Goal: Find specific page/section: Find specific page/section

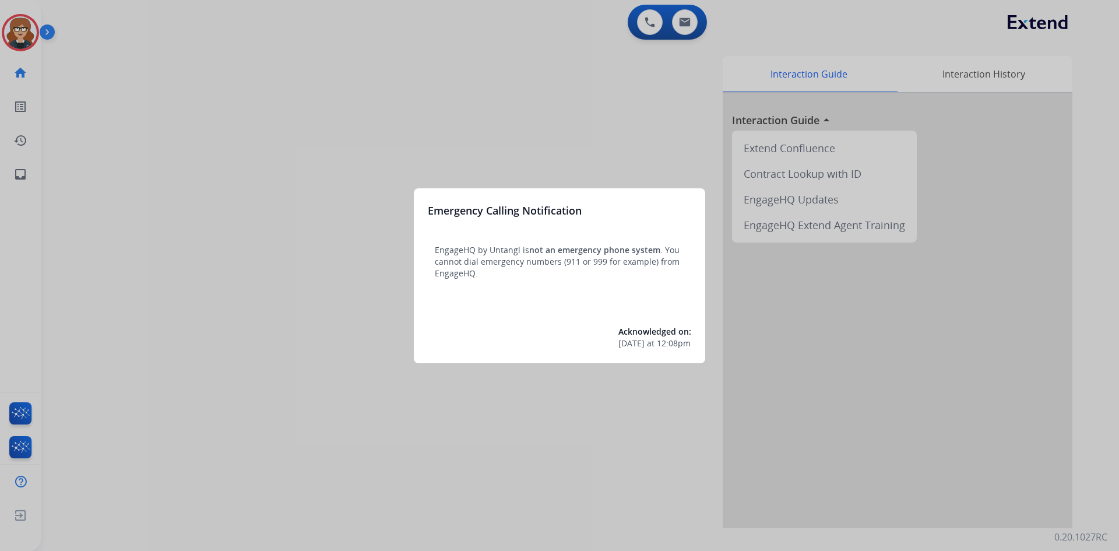
click at [344, 91] on div at bounding box center [559, 275] width 1119 height 551
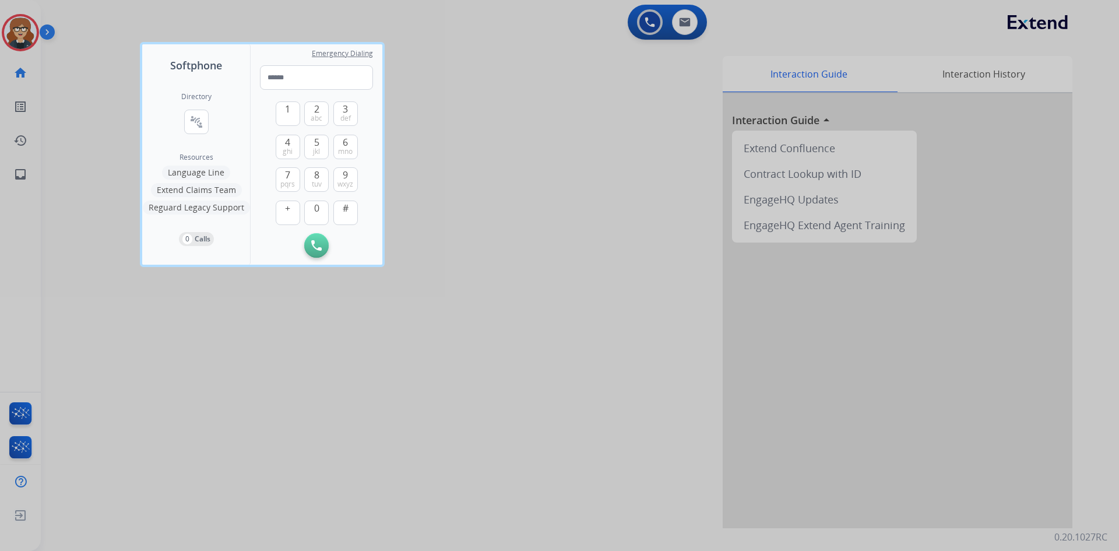
click at [13, 27] on div at bounding box center [559, 275] width 1119 height 551
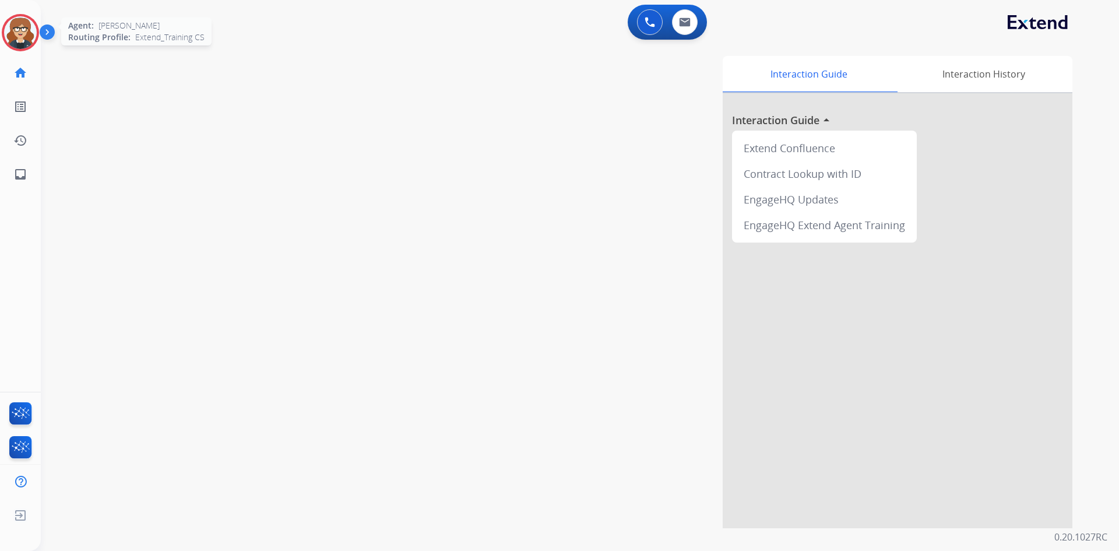
click at [15, 25] on img at bounding box center [20, 32] width 33 height 33
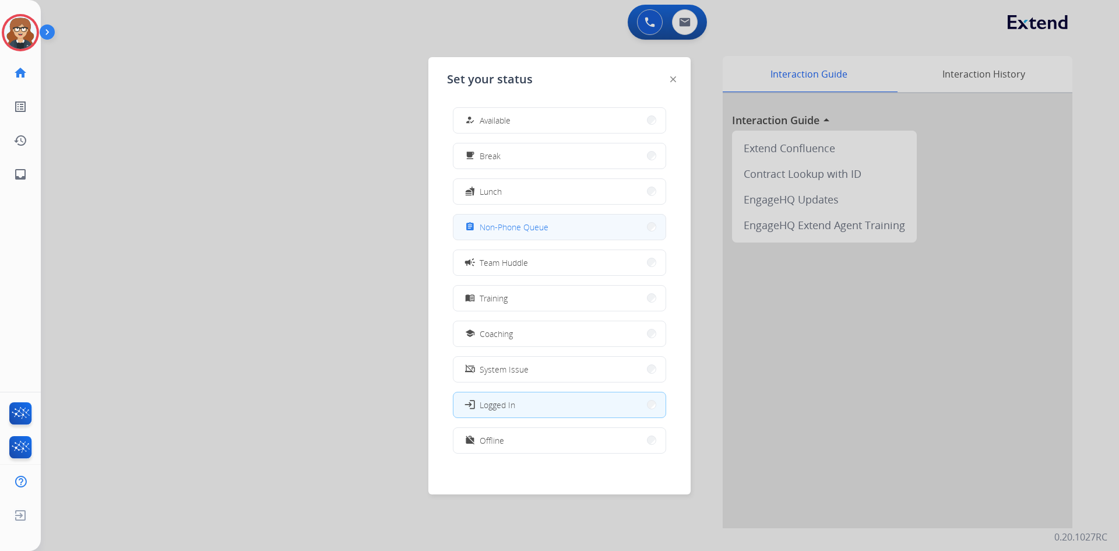
click at [532, 225] on span "Non-Phone Queue" at bounding box center [514, 227] width 69 height 12
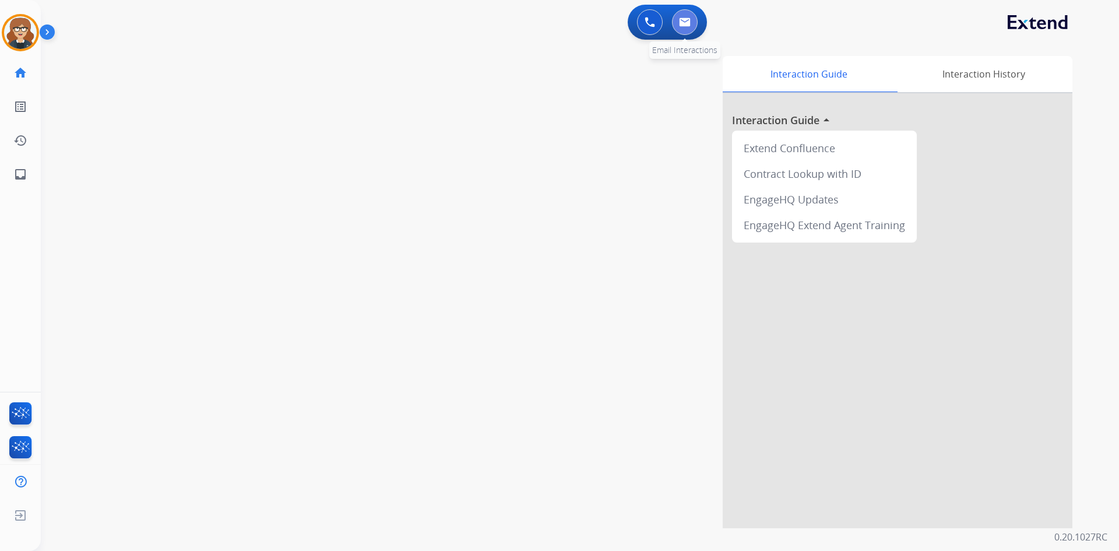
click at [681, 26] on img at bounding box center [685, 21] width 12 height 9
